Goal: Complete application form: Complete application form

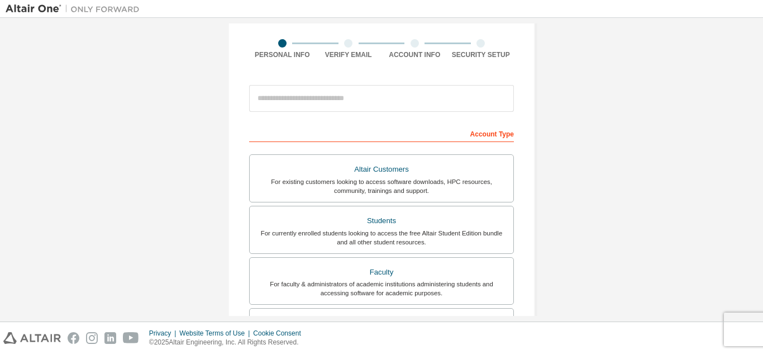
scroll to position [78, 0]
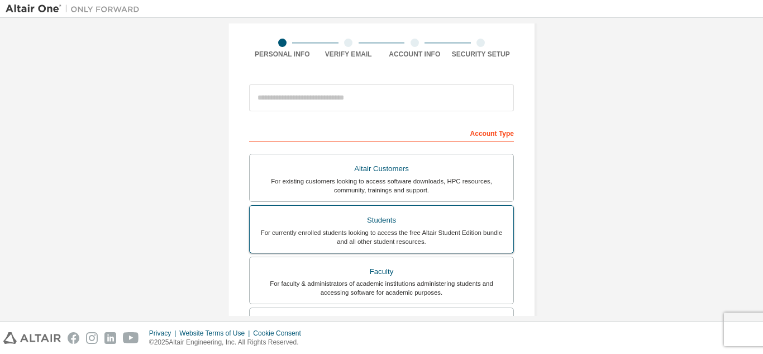
click at [384, 237] on div "For currently enrolled students looking to access the free Altair Student Editi…" at bounding box center [381, 237] width 250 height 18
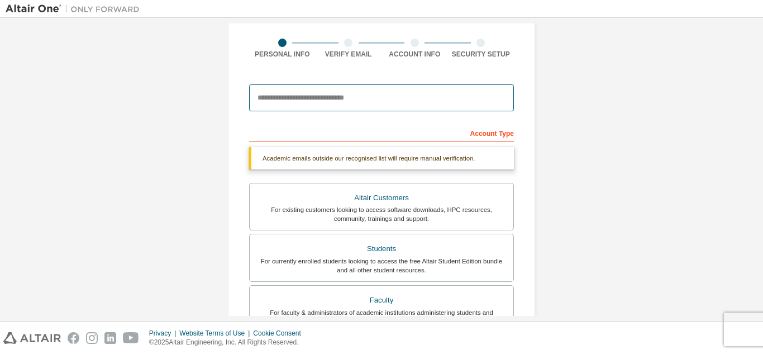
click at [369, 96] on input "email" at bounding box center [381, 97] width 265 height 27
type input "*"
click at [369, 96] on input "*" at bounding box center [381, 97] width 265 height 27
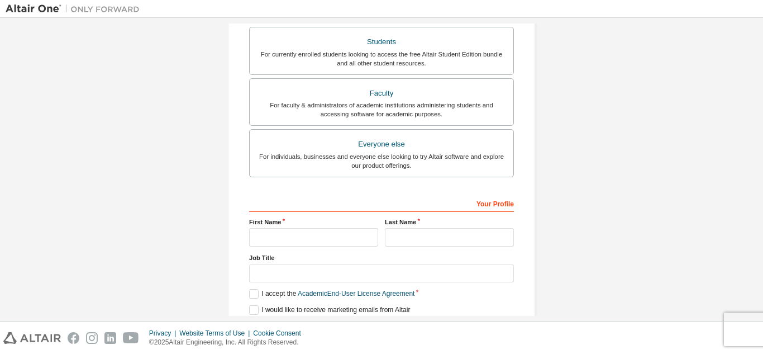
scroll to position [299, 0]
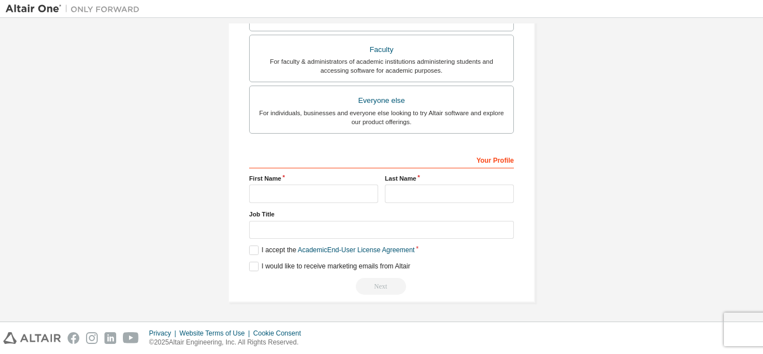
type input "**********"
click at [325, 187] on input "text" at bounding box center [313, 193] width 129 height 18
type input "*****"
click at [429, 201] on input "text" at bounding box center [449, 193] width 129 height 18
type input "*"
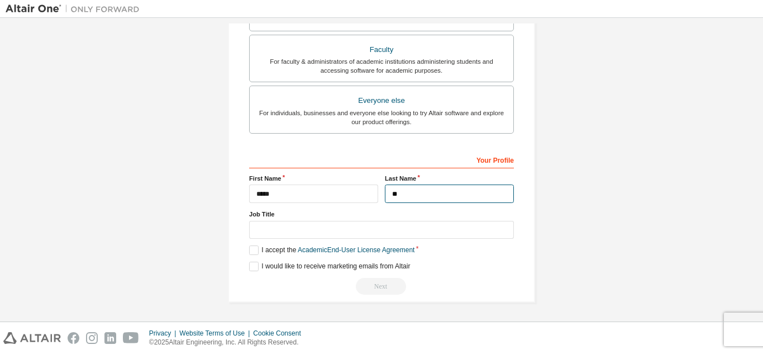
type input "*"
type input "*********"
click at [384, 217] on label "Job Title" at bounding box center [381, 213] width 265 height 9
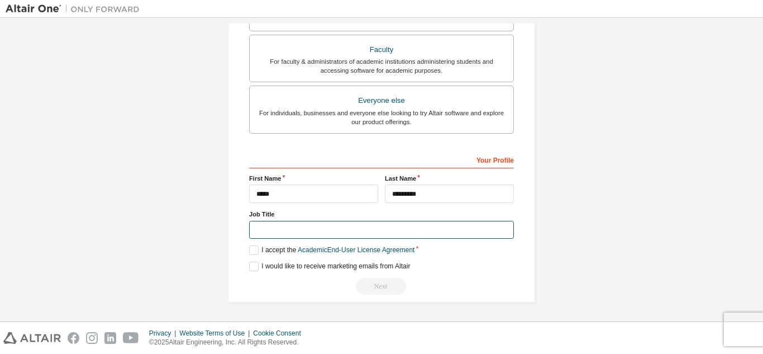
click at [377, 235] on input "text" at bounding box center [381, 230] width 265 height 18
type input "*******"
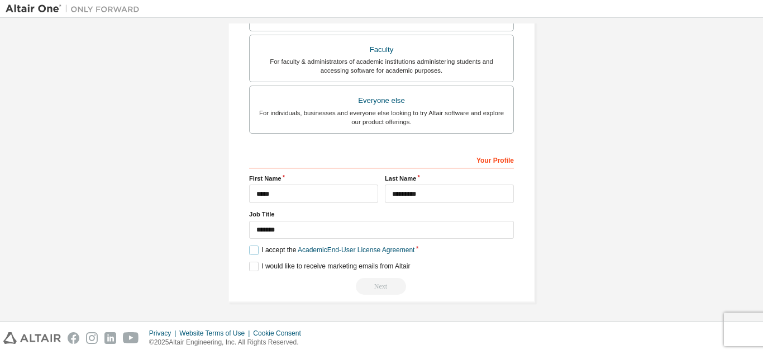
click at [254, 247] on label "I accept the Academic End-User License Agreement" at bounding box center [331, 249] width 165 height 9
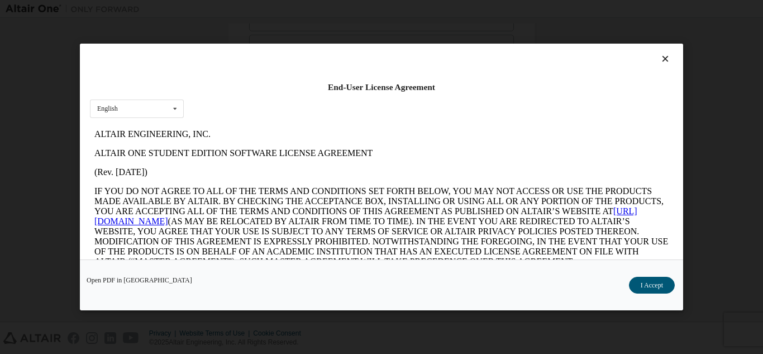
scroll to position [0, 0]
click at [660, 59] on icon at bounding box center [666, 59] width 12 height 10
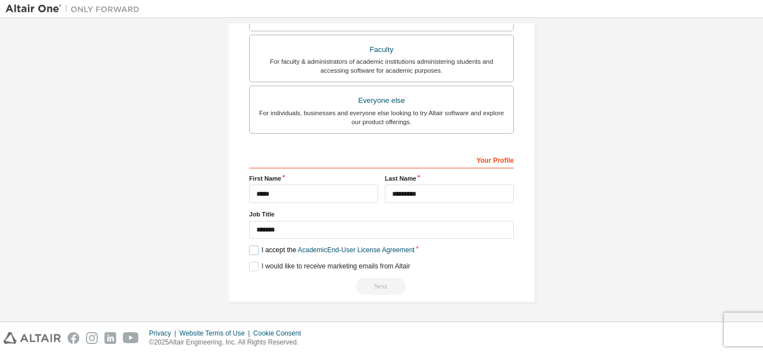
click at [254, 251] on label "I accept the Academic End-User License Agreement" at bounding box center [331, 249] width 165 height 9
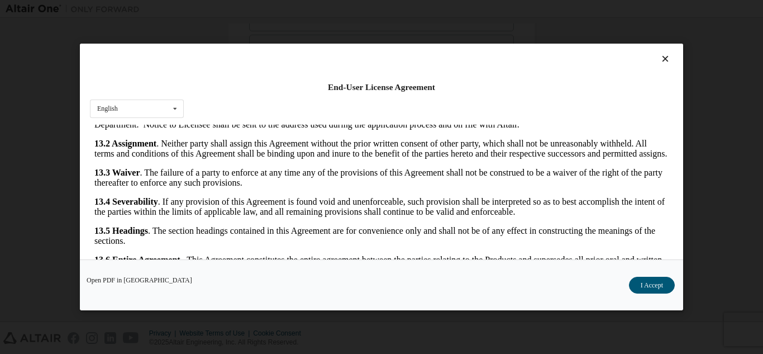
scroll to position [37, 0]
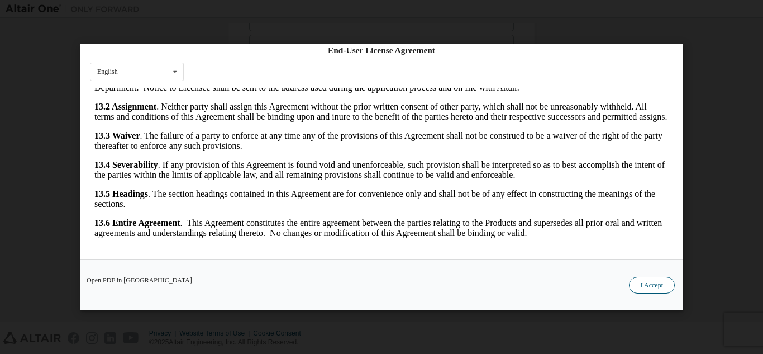
click at [643, 287] on button "I Accept" at bounding box center [652, 285] width 46 height 17
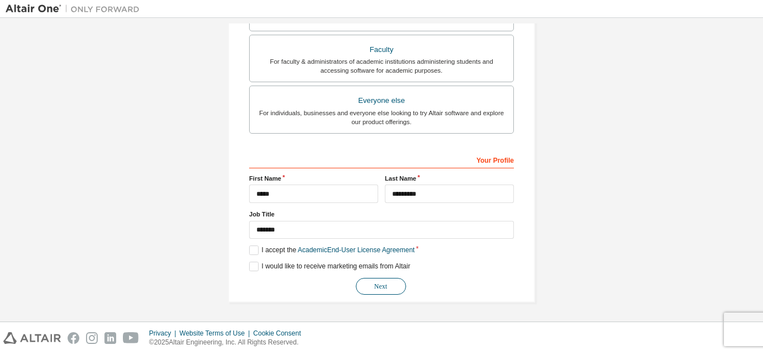
click at [384, 289] on button "Next" at bounding box center [381, 286] width 50 height 17
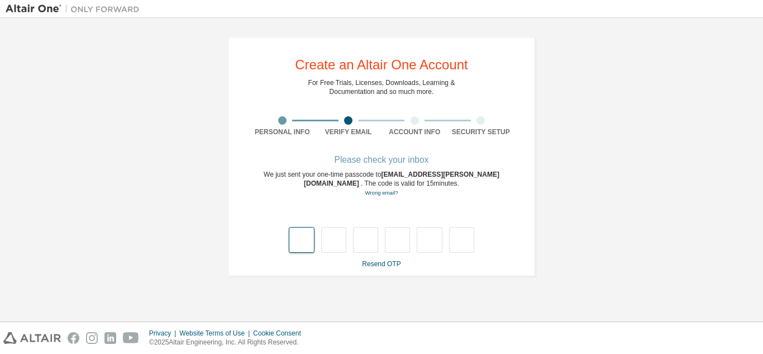
type input "*"
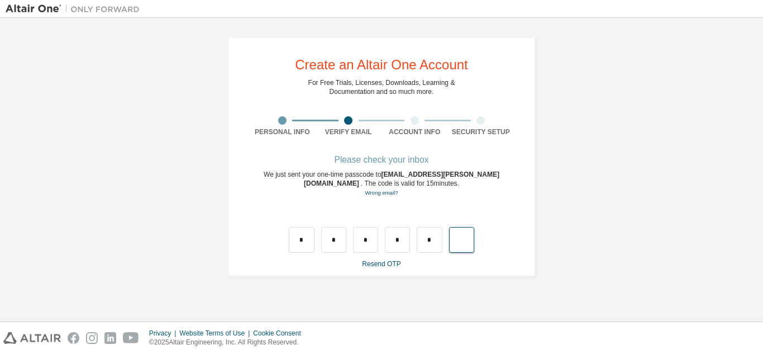
type input "*"
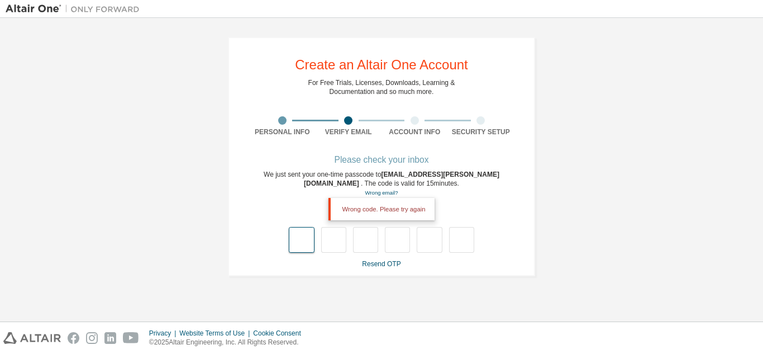
click at [300, 240] on input "text" at bounding box center [301, 240] width 25 height 26
type input "*"
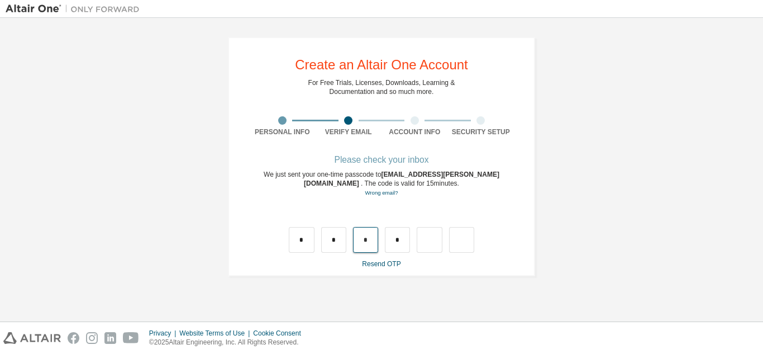
click at [364, 246] on input "*" at bounding box center [365, 240] width 25 height 26
click at [369, 241] on input "*" at bounding box center [365, 240] width 25 height 26
click at [369, 241] on input "text" at bounding box center [365, 240] width 25 height 26
type input "*"
click at [392, 237] on input "text" at bounding box center [397, 240] width 25 height 26
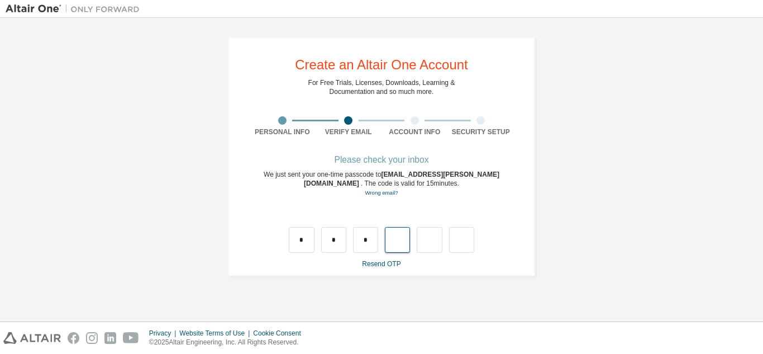
type input "*"
